Goal: Task Accomplishment & Management: Manage account settings

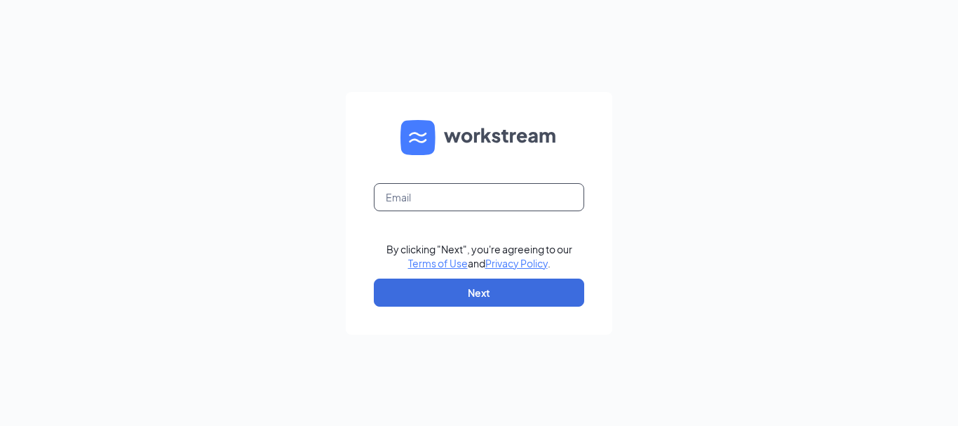
click at [459, 193] on input "text" at bounding box center [479, 197] width 210 height 28
type input "[EMAIL_ADDRESS][DOMAIN_NAME]"
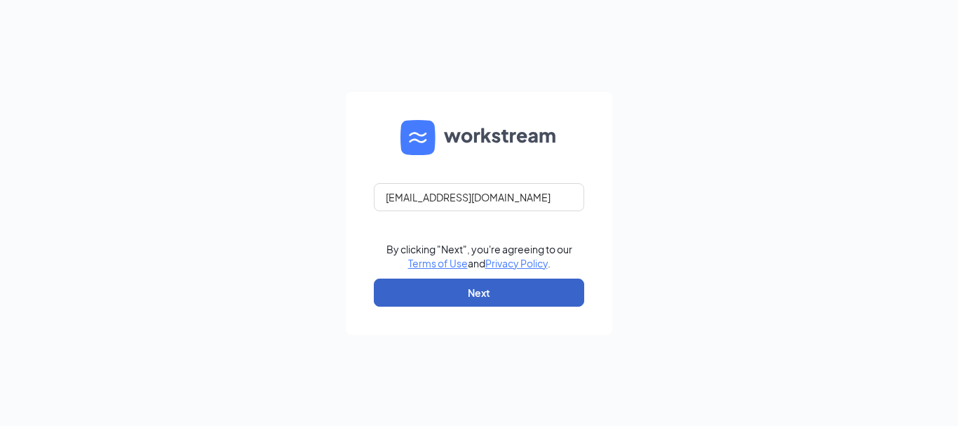
click at [482, 290] on button "Next" at bounding box center [479, 292] width 210 height 28
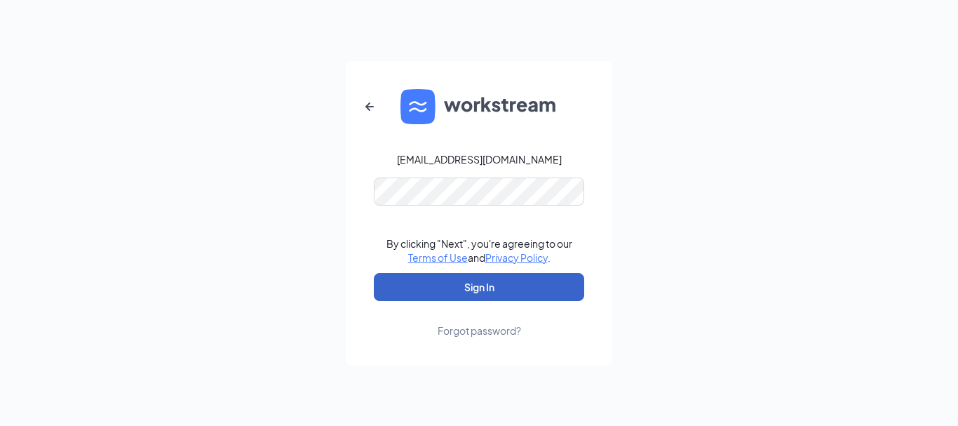
click at [456, 290] on button "Sign In" at bounding box center [479, 287] width 210 height 28
